Goal: Task Accomplishment & Management: Use online tool/utility

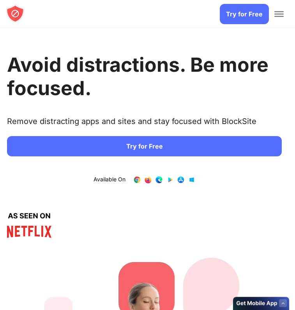
click at [131, 140] on link "Try for Free" at bounding box center [144, 146] width 275 height 20
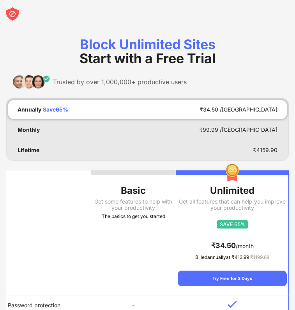
click at [117, 202] on div "Get some features to help with your productivity" at bounding box center [133, 205] width 85 height 12
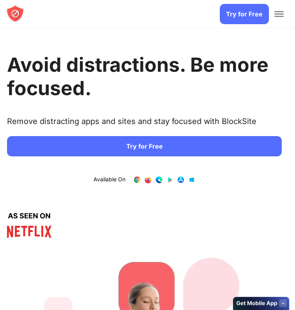
click at [273, 20] on div at bounding box center [280, 14] width 16 height 28
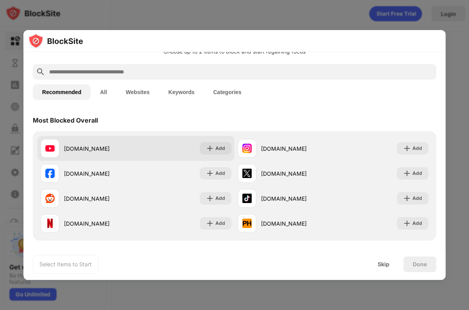
scroll to position [24, 0]
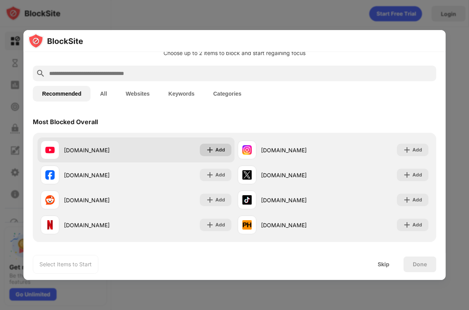
click at [223, 153] on div "Add" at bounding box center [220, 150] width 10 height 8
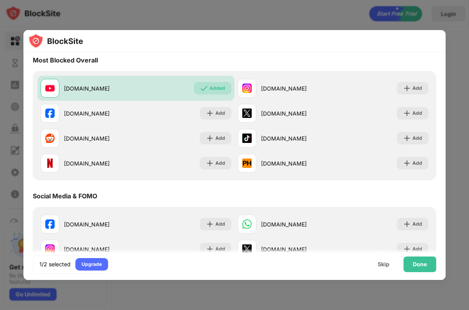
scroll to position [0, 0]
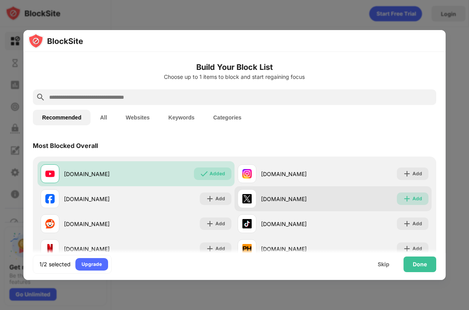
click at [419, 197] on div "Add" at bounding box center [418, 199] width 10 height 8
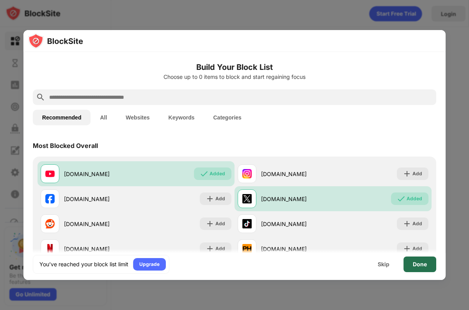
click at [422, 260] on div "Done" at bounding box center [420, 264] width 33 height 16
